Goal: Information Seeking & Learning: Get advice/opinions

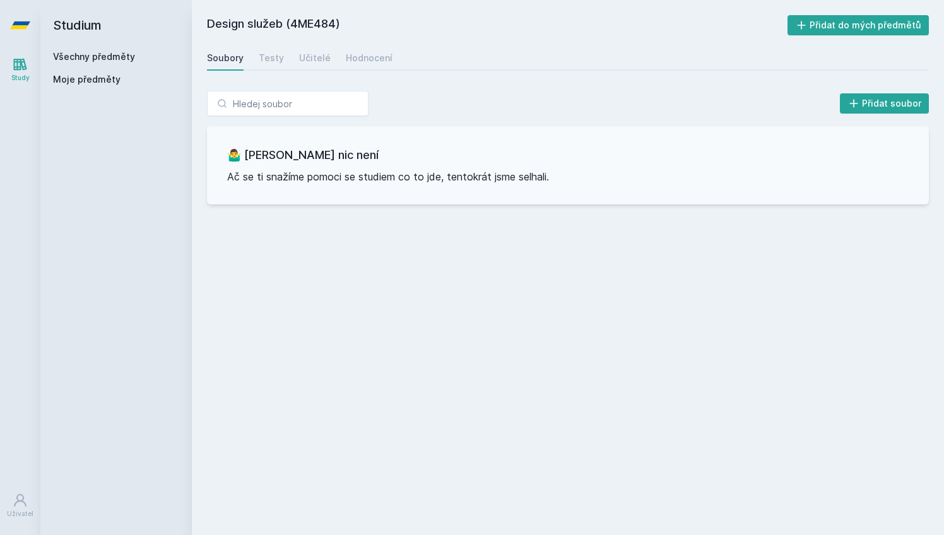
click at [90, 29] on h2 "Studium" at bounding box center [116, 25] width 126 height 50
click at [107, 56] on link "Všechny předměty" at bounding box center [94, 56] width 82 height 11
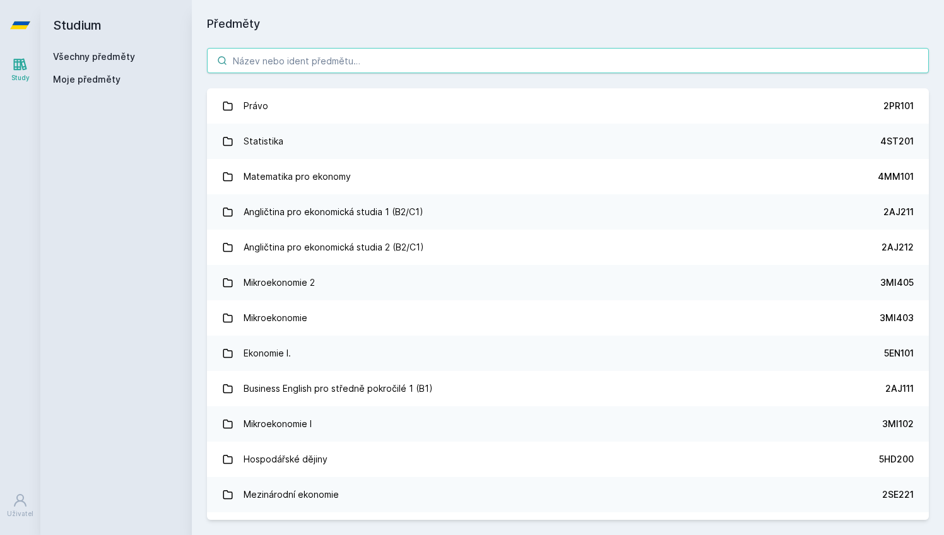
click at [298, 64] on input "search" at bounding box center [568, 60] width 722 height 25
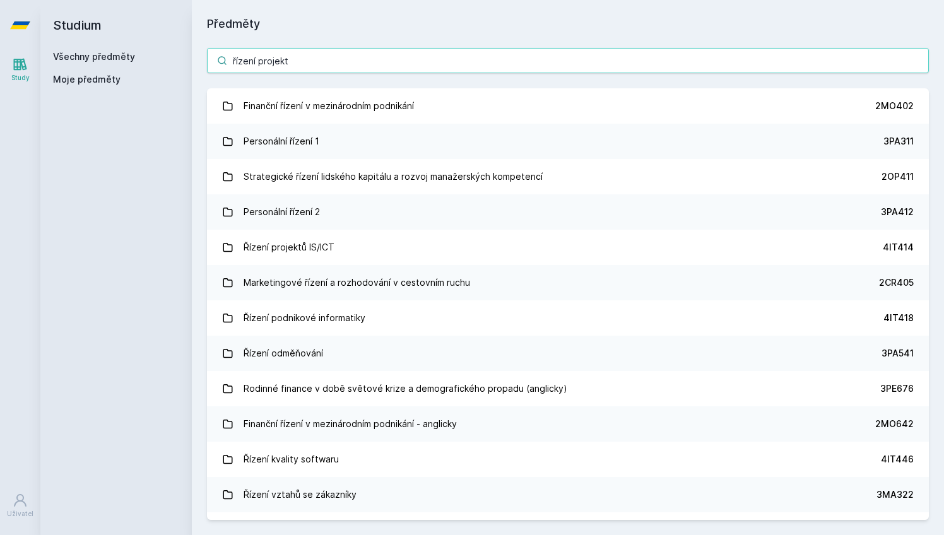
type input "řízení projektů"
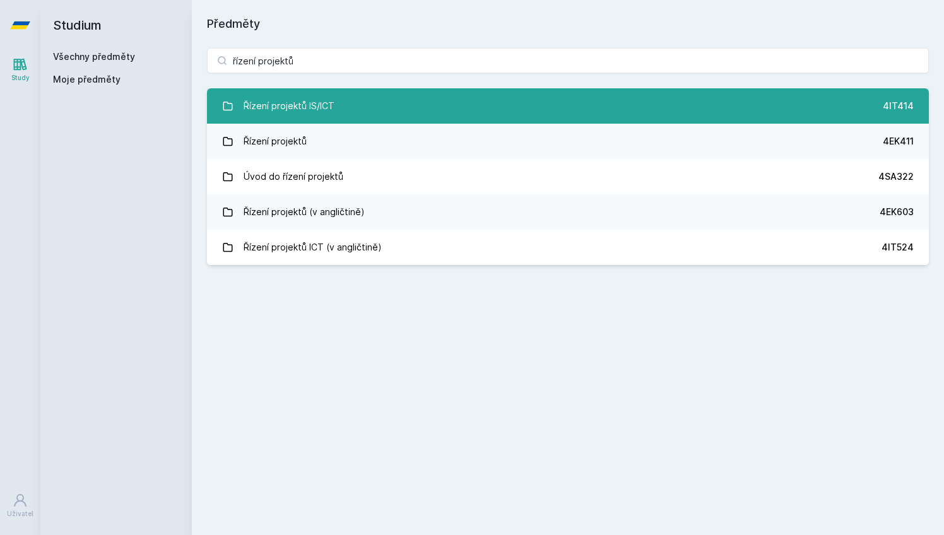
click at [322, 98] on div "Řízení projektů IS/ICT" at bounding box center [289, 105] width 91 height 25
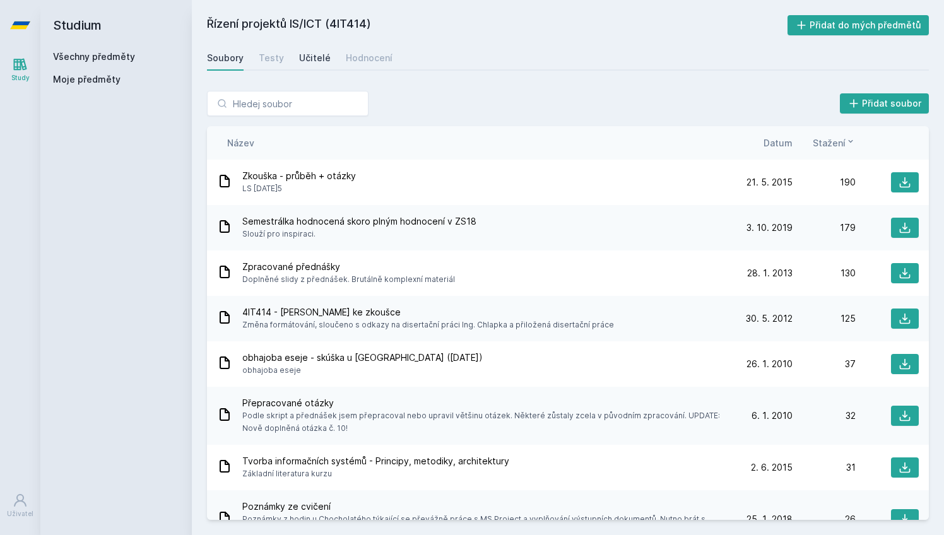
click at [316, 57] on div "Učitelé" at bounding box center [315, 58] width 32 height 13
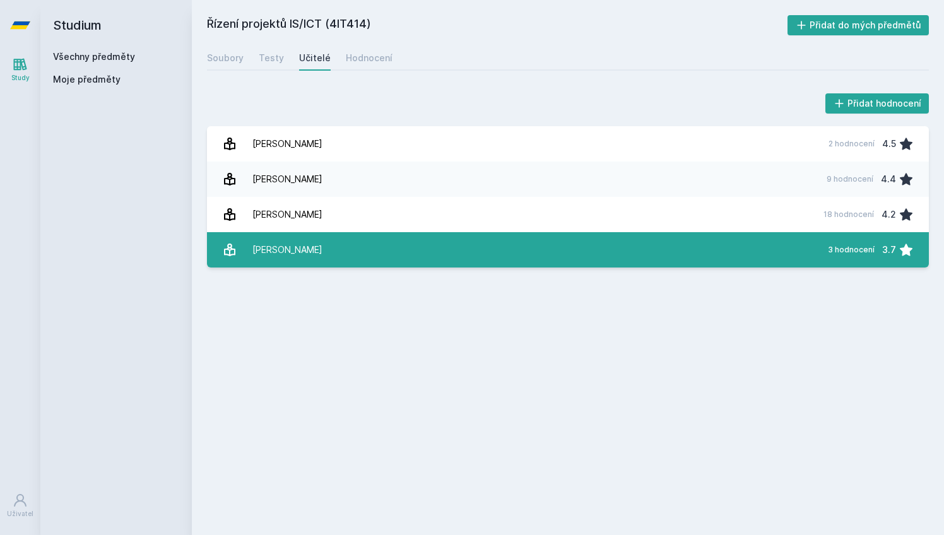
click at [317, 240] on link "[PERSON_NAME][DATE] hodnocení 3.7" at bounding box center [568, 249] width 722 height 35
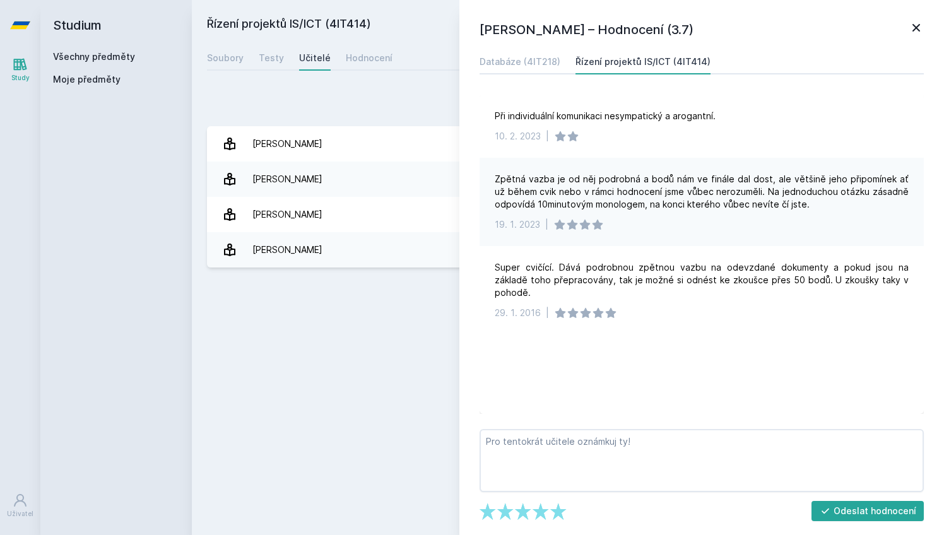
click at [911, 28] on icon at bounding box center [916, 27] width 15 height 15
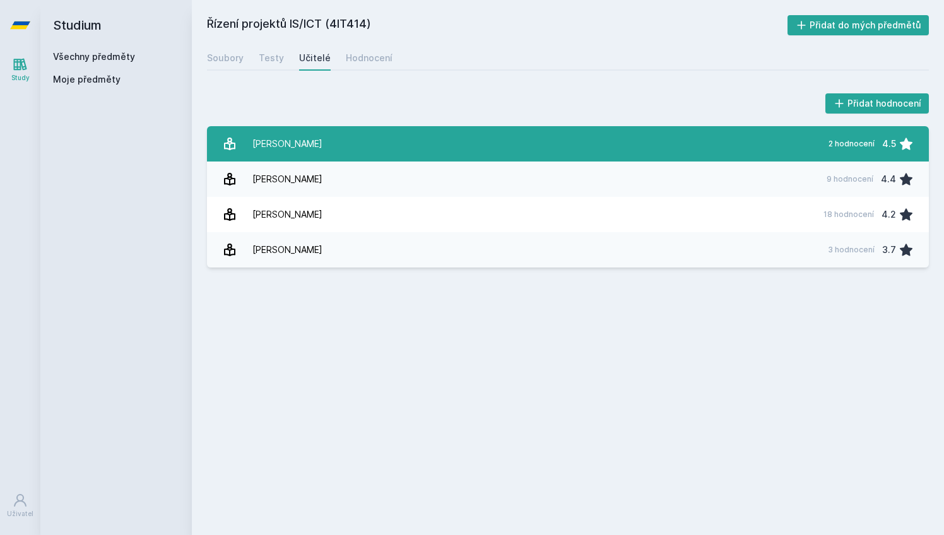
click at [536, 154] on link "[PERSON_NAME] 2 hodnocení 4.5" at bounding box center [568, 143] width 722 height 35
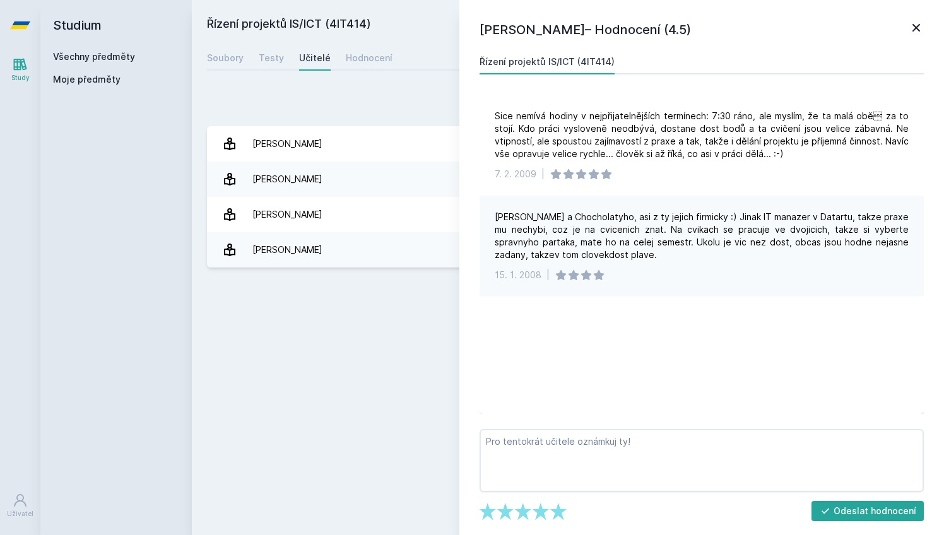
click at [916, 25] on icon at bounding box center [916, 27] width 15 height 15
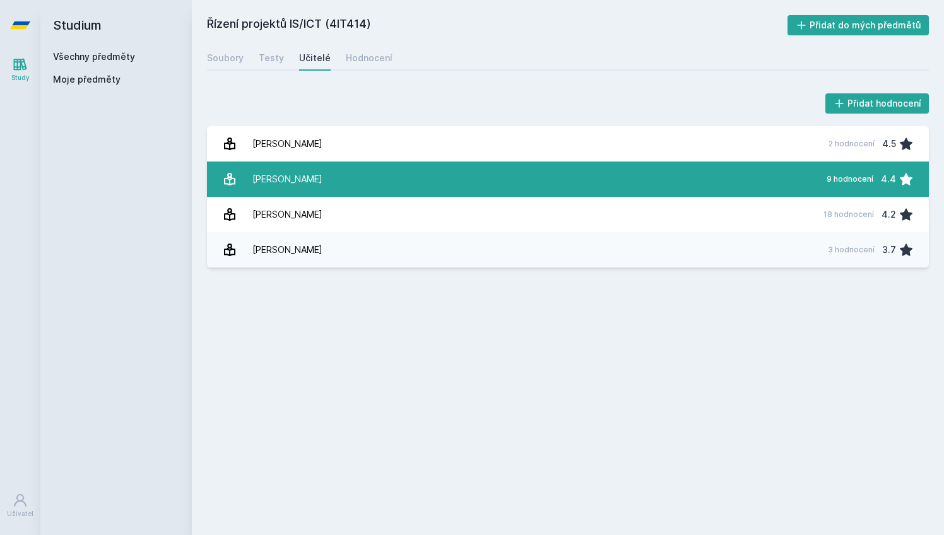
click at [495, 192] on link "Chlapek [PERSON_NAME] 9 hodnocení 4.4" at bounding box center [568, 179] width 722 height 35
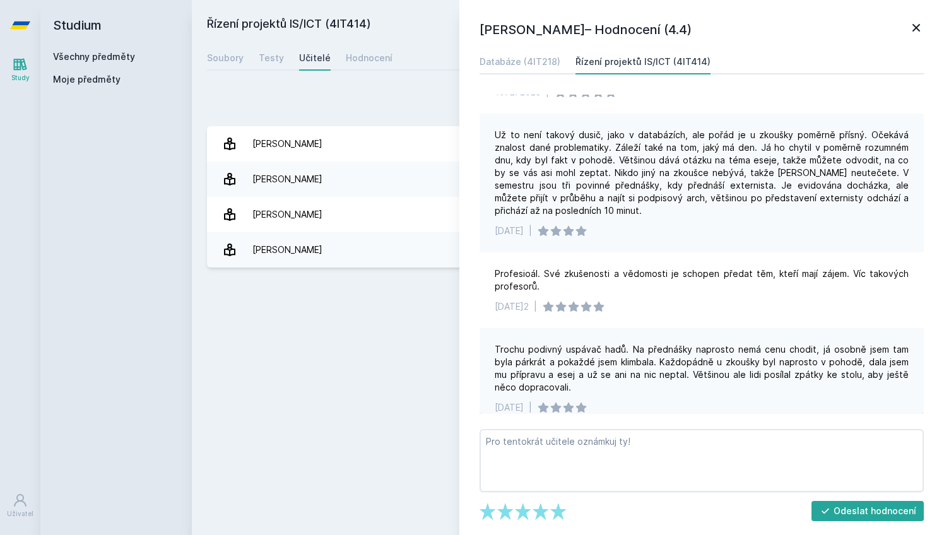
scroll to position [69, 0]
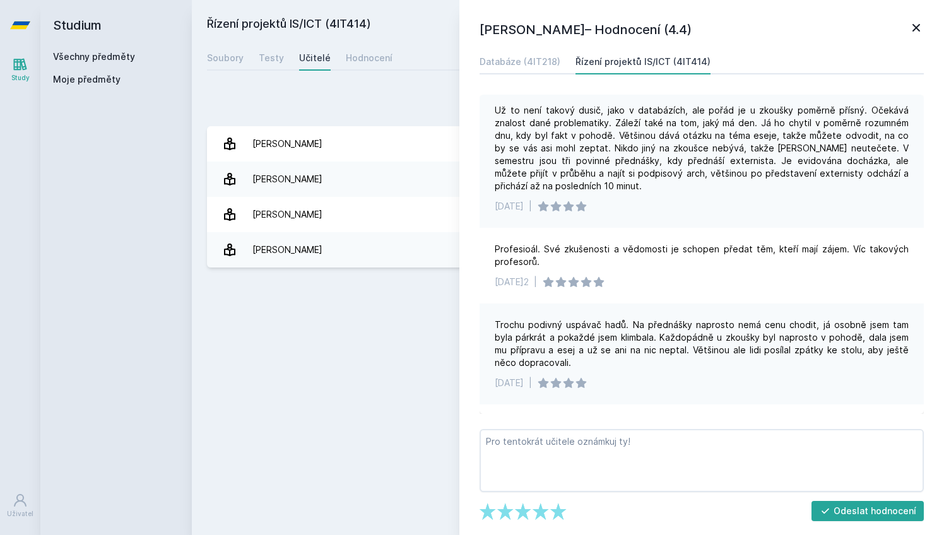
click at [913, 29] on icon at bounding box center [916, 27] width 15 height 15
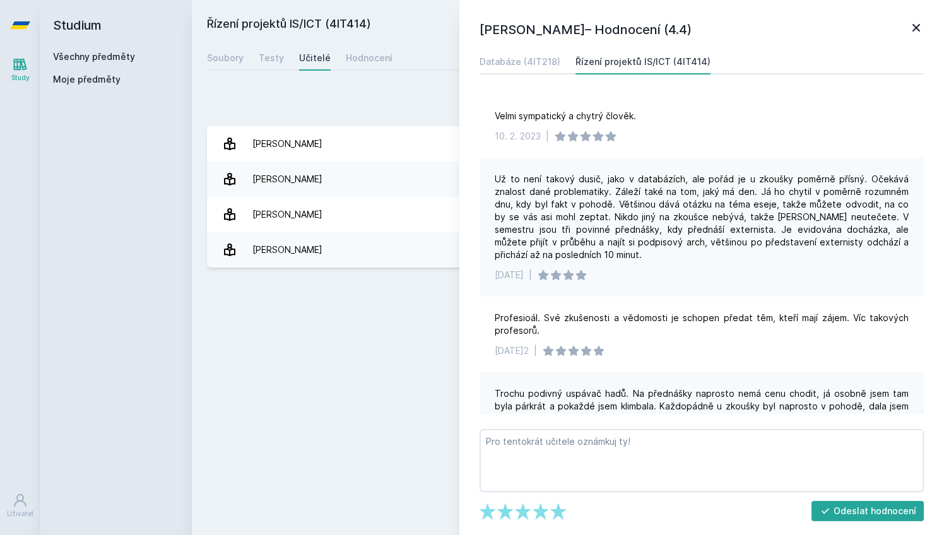
click at [287, 100] on div "Přidat hodnocení" at bounding box center [568, 103] width 722 height 25
click at [129, 57] on link "Všechny předměty" at bounding box center [94, 56] width 82 height 11
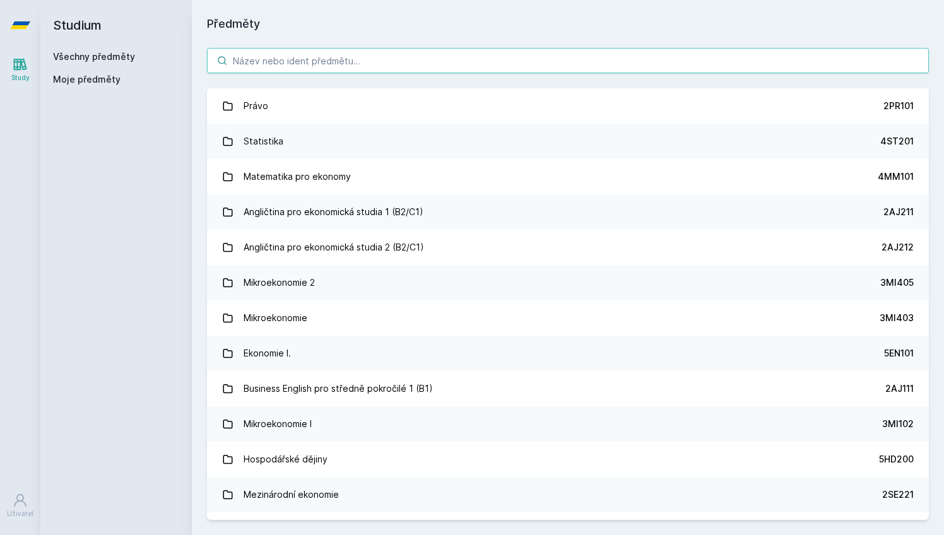
click at [279, 68] on input "search" at bounding box center [568, 60] width 722 height 25
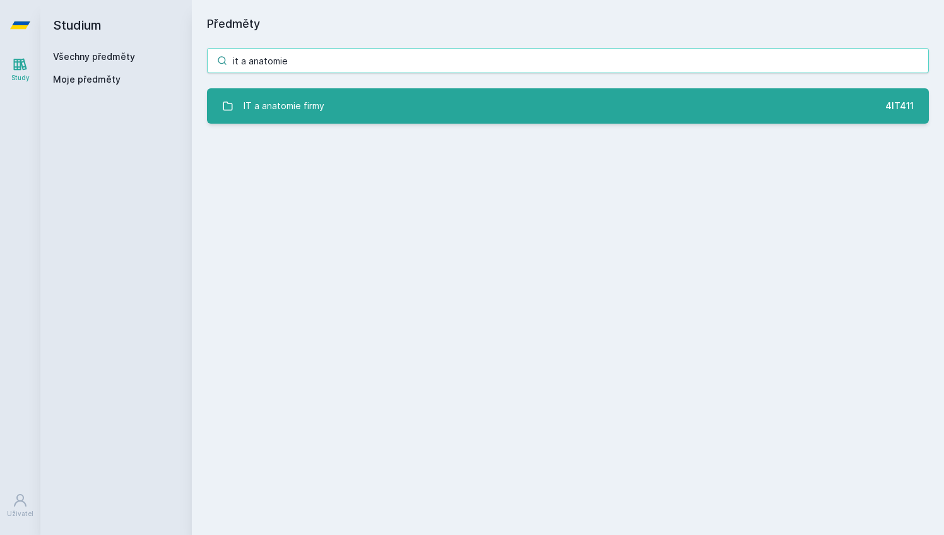
type input "it a anatomie"
click at [288, 102] on div "IT a anatomie firmy" at bounding box center [284, 105] width 81 height 25
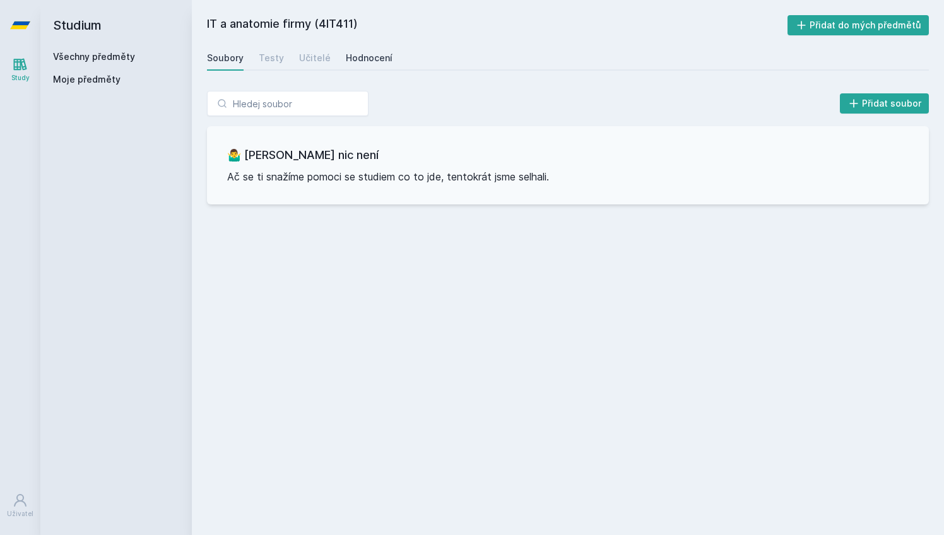
click at [356, 57] on div "Hodnocení" at bounding box center [369, 58] width 47 height 13
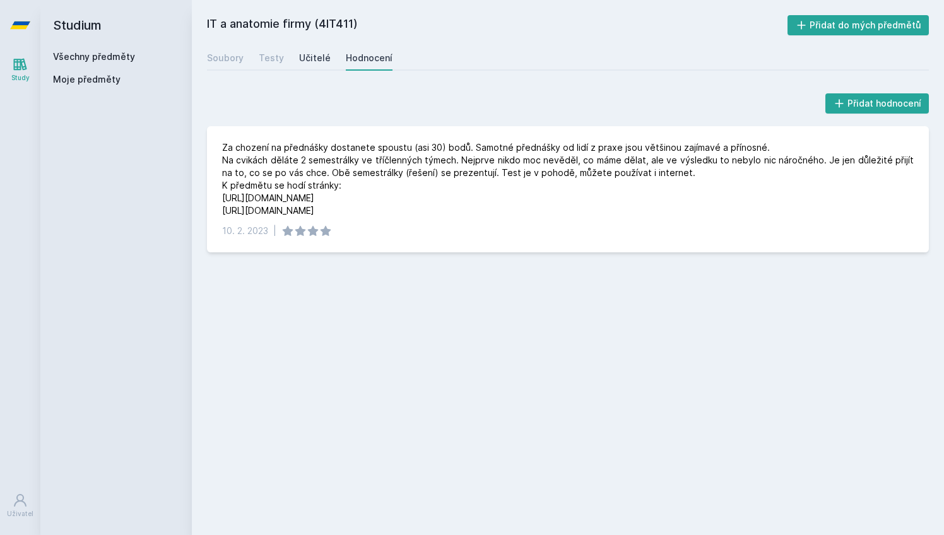
click at [310, 59] on div "Učitelé" at bounding box center [315, 58] width 32 height 13
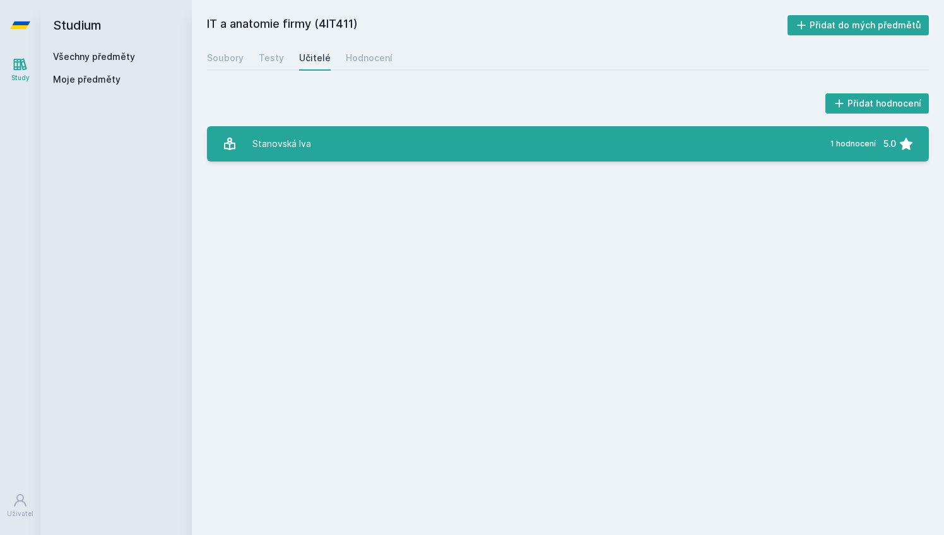
click at [360, 133] on link "Stanovská Iva 1 hodnocení 5.0" at bounding box center [568, 143] width 722 height 35
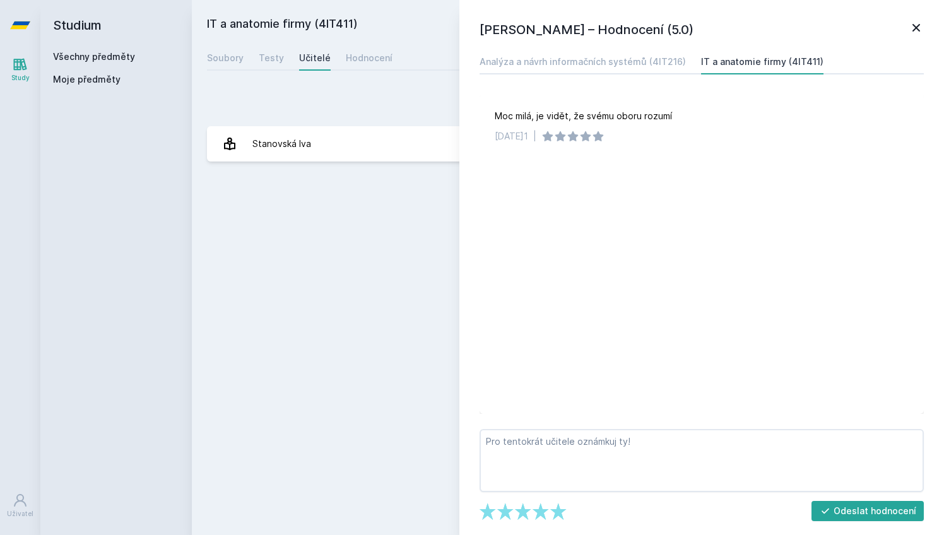
click at [363, 197] on div "IT a anatomie firmy (4IT411) Přidat do mých předmětů [GEOGRAPHIC_DATA] Testy Uč…" at bounding box center [568, 267] width 722 height 505
click at [401, 206] on div "IT a anatomie firmy (4IT411) Přidat do mých předmětů [GEOGRAPHIC_DATA] Testy Uč…" at bounding box center [568, 267] width 722 height 505
click at [338, 97] on div "Přidat hodnocení" at bounding box center [568, 103] width 722 height 25
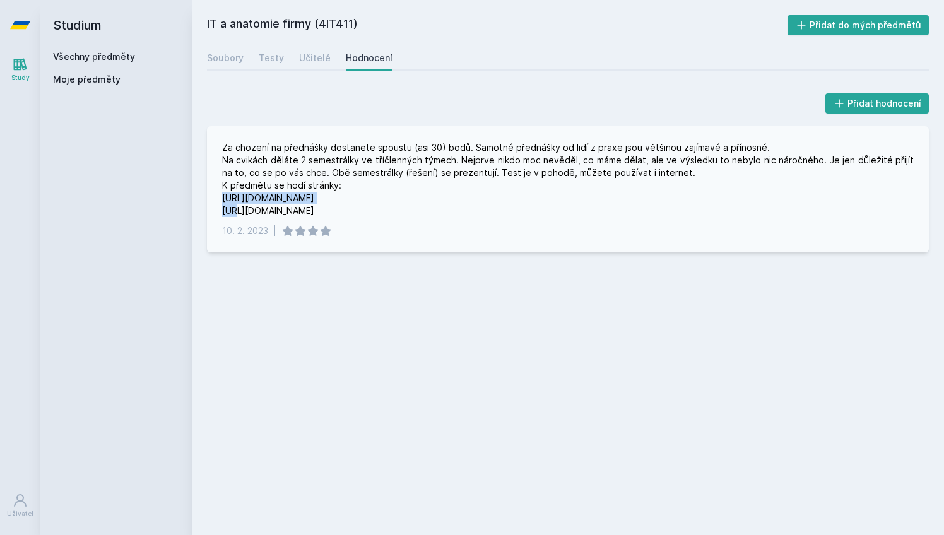
drag, startPoint x: 320, startPoint y: 199, endPoint x: 225, endPoint y: 201, distance: 95.3
click at [225, 201] on div "Za chození na přednášky dostanete spoustu (asi 30) bodů. Samotné přednášky od l…" at bounding box center [568, 179] width 692 height 76
copy div "[URL][DOMAIN_NAME]"
drag, startPoint x: 307, startPoint y: 207, endPoint x: 223, endPoint y: 212, distance: 83.5
click at [223, 212] on div "Za chození na přednášky dostanete spoustu (asi 30) bodů. Samotné přednášky od l…" at bounding box center [568, 179] width 692 height 76
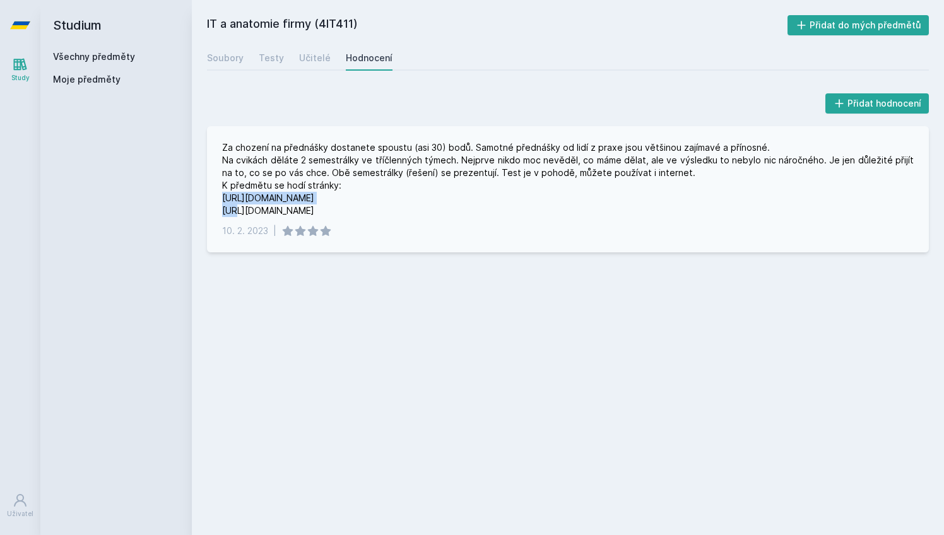
copy div "[URL][DOMAIN_NAME]"
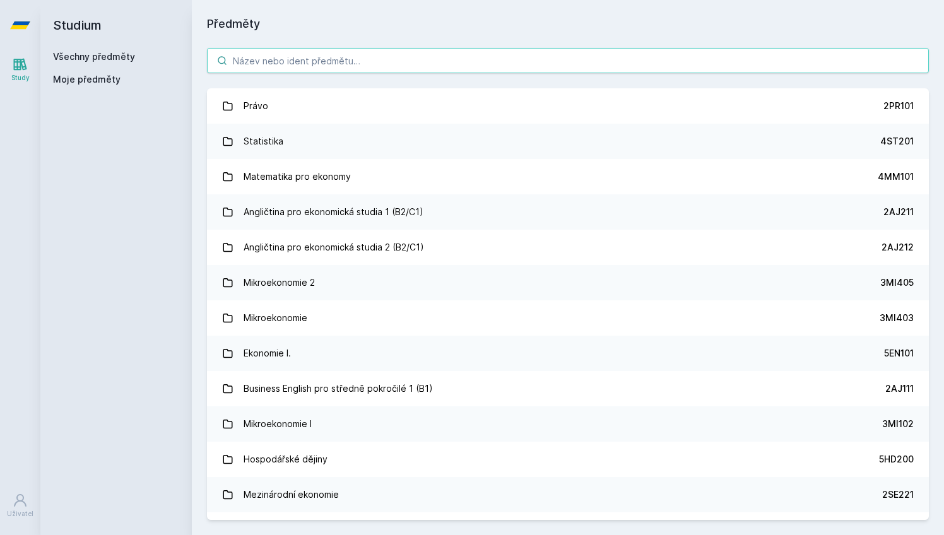
click at [392, 61] on input "search" at bounding box center [568, 60] width 722 height 25
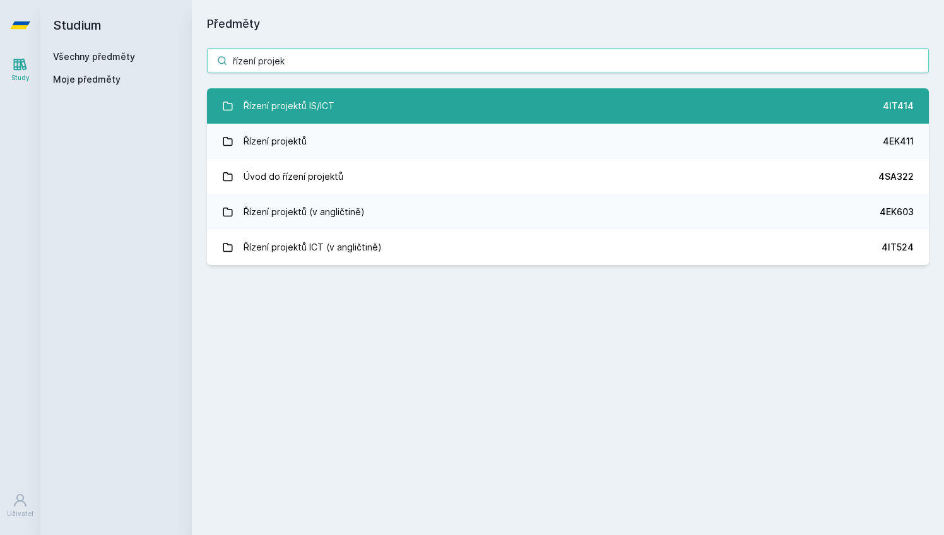
type input "řízení projek"
click at [369, 115] on link "Řízení projektů IS/ICT 4IT414" at bounding box center [568, 105] width 722 height 35
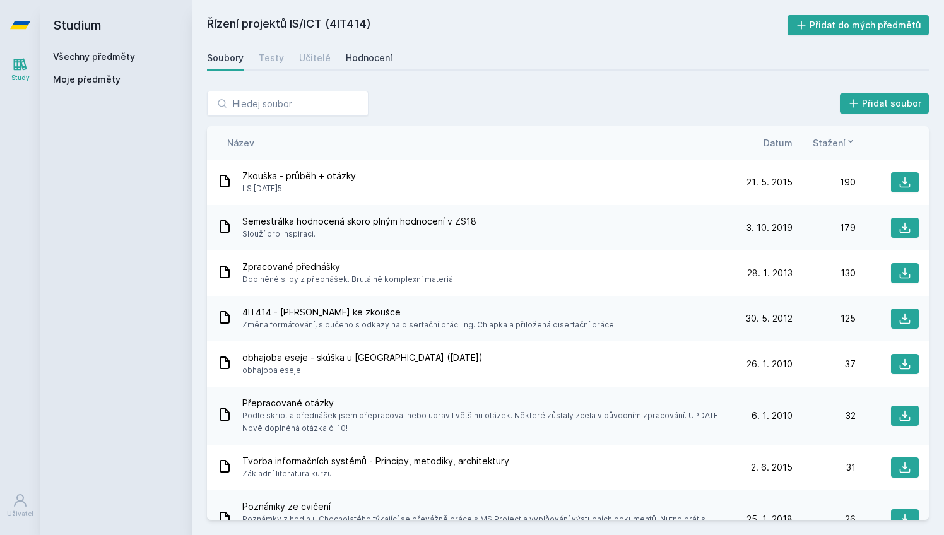
click at [358, 59] on div "Hodnocení" at bounding box center [369, 58] width 47 height 13
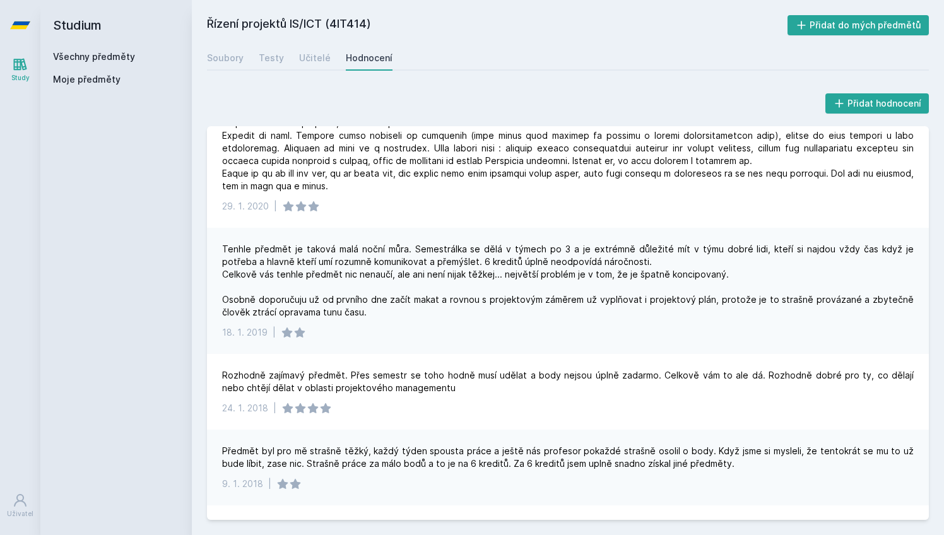
scroll to position [700, 0]
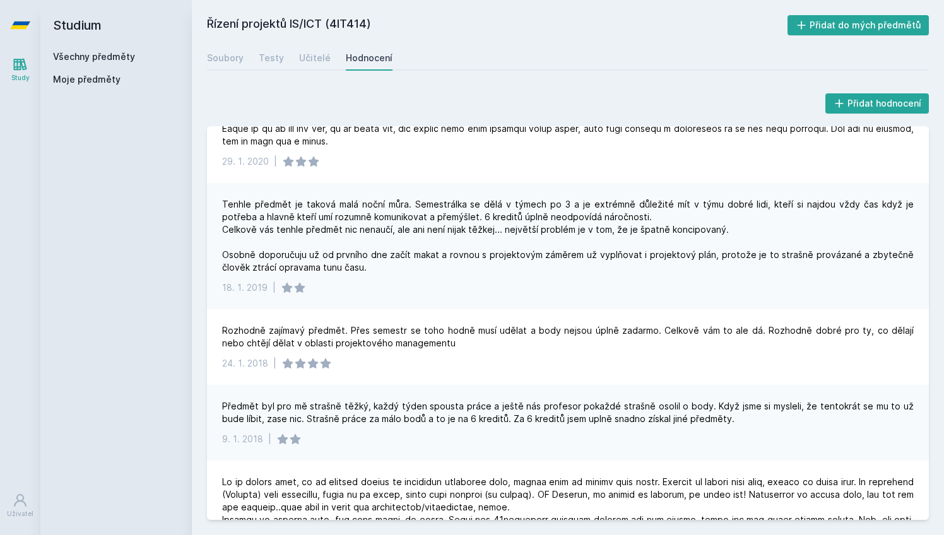
click at [92, 56] on link "Všechny předměty" at bounding box center [94, 56] width 82 height 11
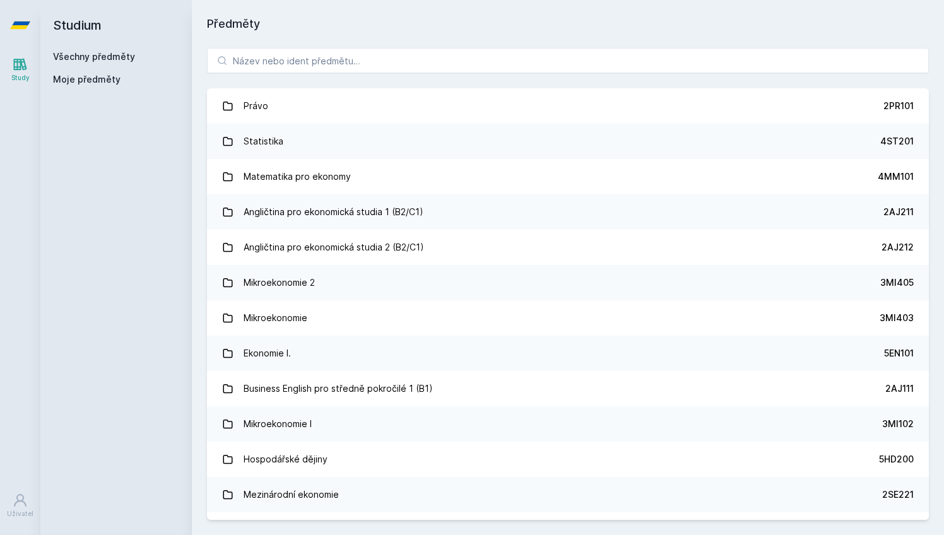
click at [298, 47] on div "Právo 2PR101 Statistika 4ST201 Matematika pro ekonomy 4MM101 Angličtina pro eko…" at bounding box center [568, 284] width 752 height 502
click at [297, 56] on input "search" at bounding box center [568, 60] width 722 height 25
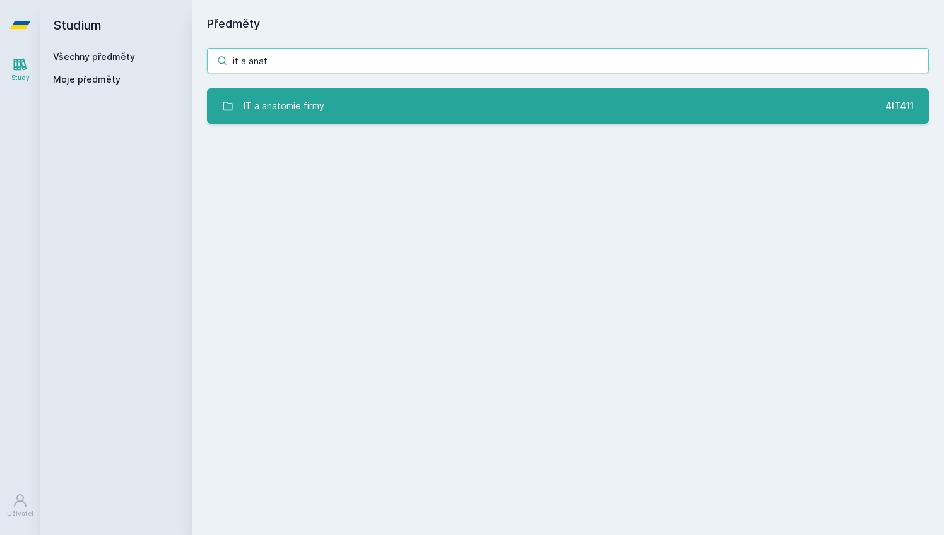
type input "it a anat"
click at [297, 98] on div "IT a anatomie firmy" at bounding box center [284, 105] width 81 height 25
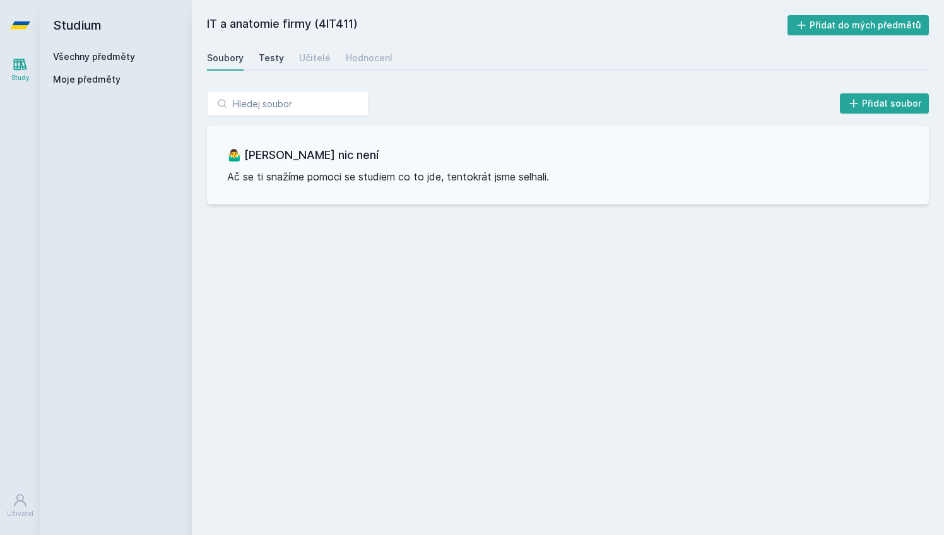
click at [273, 64] on div "Testy" at bounding box center [271, 58] width 25 height 13
click at [317, 62] on div "Učitelé" at bounding box center [315, 58] width 32 height 13
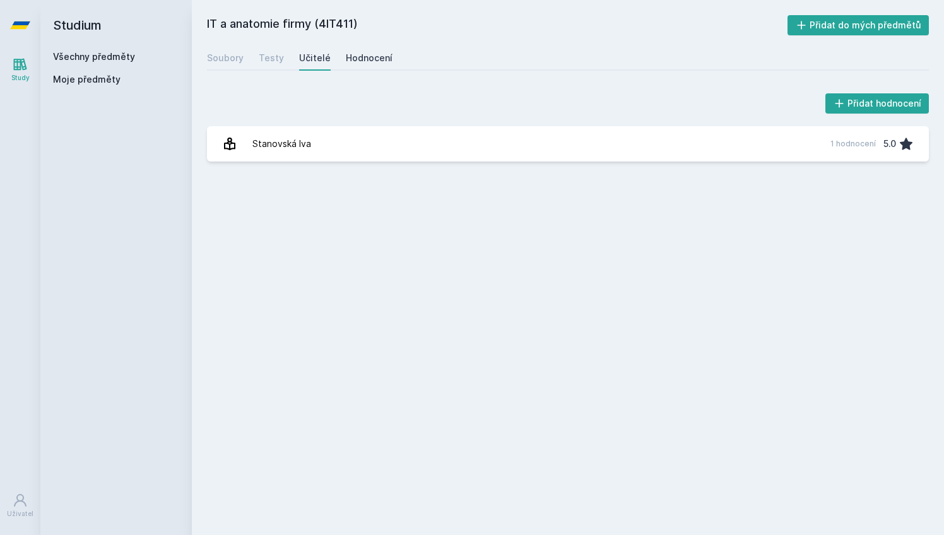
click at [355, 63] on div "Hodnocení" at bounding box center [369, 58] width 47 height 13
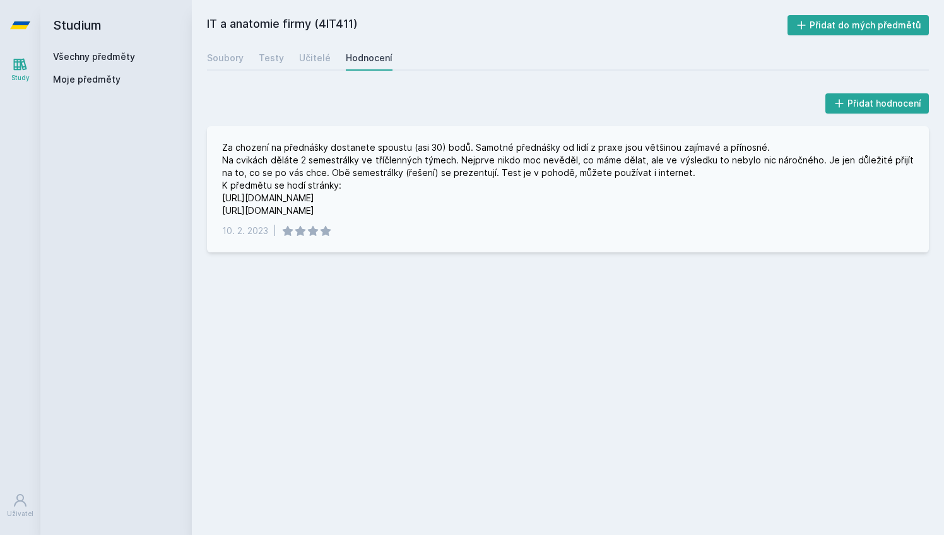
drag, startPoint x: 299, startPoint y: 210, endPoint x: 220, endPoint y: 215, distance: 79.0
click at [220, 215] on div "Za chození na přednášky dostanete spoustu (asi 30) bodů. Samotné přednášky od l…" at bounding box center [568, 189] width 722 height 126
click at [328, 191] on div "Za chození na přednášky dostanete spoustu (asi 30) bodů. Samotné přednášky od l…" at bounding box center [568, 179] width 692 height 76
drag, startPoint x: 323, startPoint y: 196, endPoint x: 223, endPoint y: 200, distance: 100.4
click at [223, 200] on div "Za chození na přednášky dostanete spoustu (asi 30) bodů. Samotné přednášky od l…" at bounding box center [568, 179] width 692 height 76
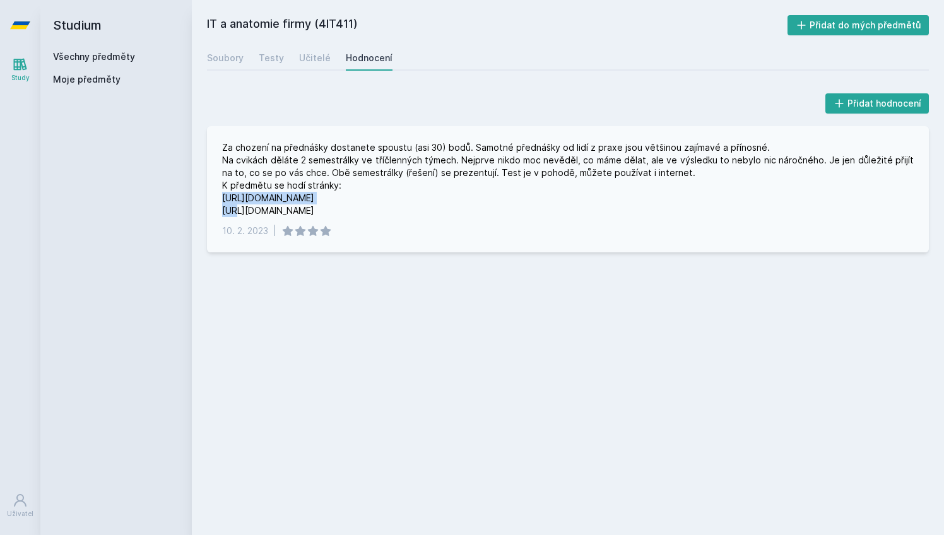
copy div "[URL][DOMAIN_NAME]"
